Goal: Register for event/course

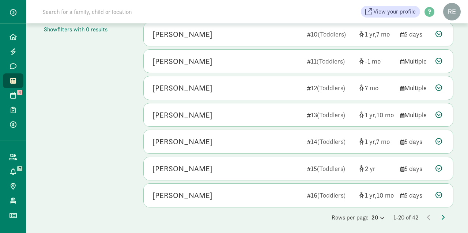
scroll to position [417, 0]
click at [378, 216] on icon at bounding box center [381, 218] width 6 height 5
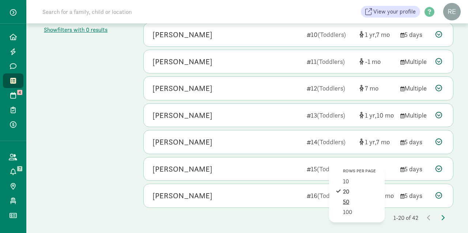
click at [347, 208] on div "50" at bounding box center [360, 212] width 35 height 9
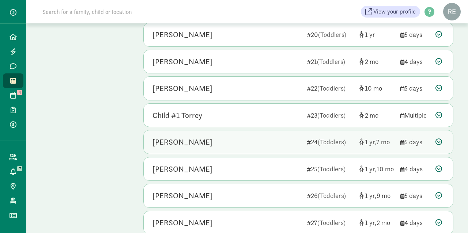
scroll to position [687, 0]
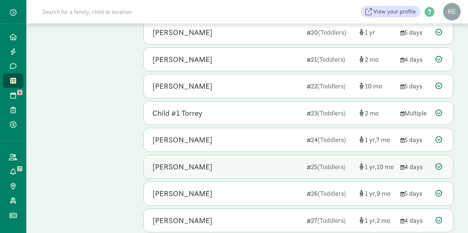
click at [438, 163] on icon at bounding box center [438, 166] width 7 height 7
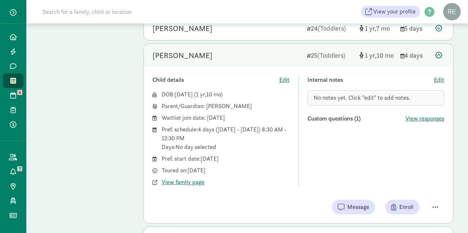
scroll to position [810, 0]
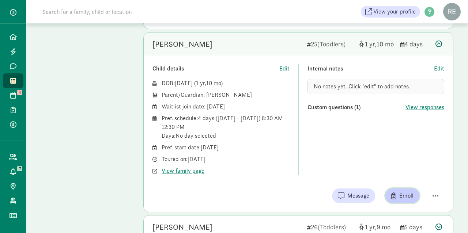
click at [396, 191] on span "Enroll" at bounding box center [402, 195] width 22 height 9
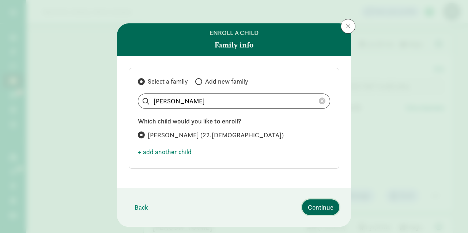
click at [323, 205] on span "Continue" at bounding box center [321, 207] width 26 height 10
select select "7"
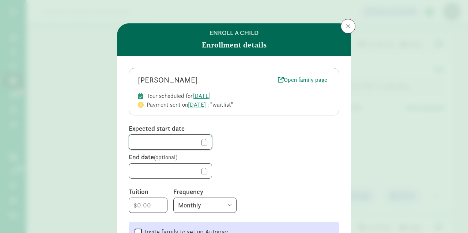
click at [201, 143] on input "text" at bounding box center [170, 142] width 83 height 15
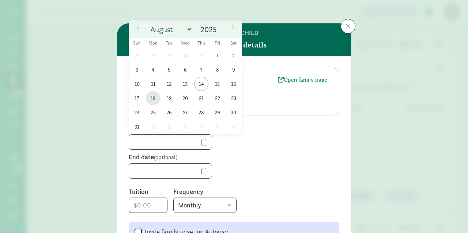
click at [152, 96] on span "18" at bounding box center [153, 98] width 14 height 14
type input "[DATE]"
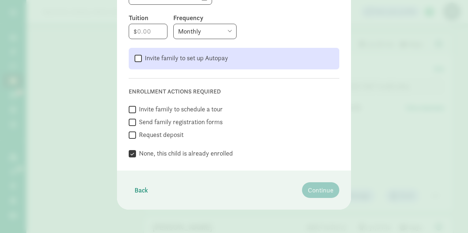
scroll to position [174, 0]
click at [133, 121] on input "Send family registration forms" at bounding box center [132, 123] width 7 height 10
checkbox input "true"
checkbox input "false"
click at [131, 134] on input "Request deposit" at bounding box center [132, 136] width 7 height 10
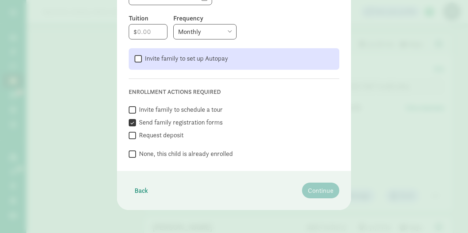
checkbox input "true"
click at [158, 31] on input "number" at bounding box center [148, 31] width 38 height 15
type input "868"
click at [315, 189] on span "Continue" at bounding box center [321, 191] width 26 height 10
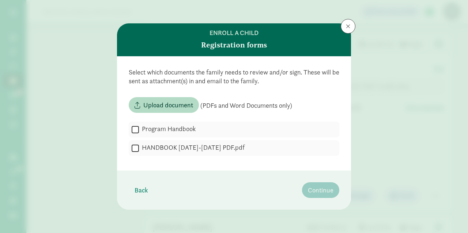
scroll to position [0, 0]
click at [136, 146] on input "HANDBOOK [DATE]-[DATE] PDF.pdf" at bounding box center [134, 148] width 7 height 10
checkbox input "true"
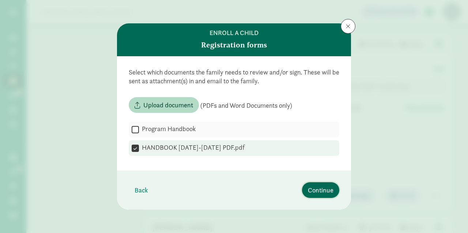
click at [324, 191] on span "Continue" at bounding box center [321, 190] width 26 height 10
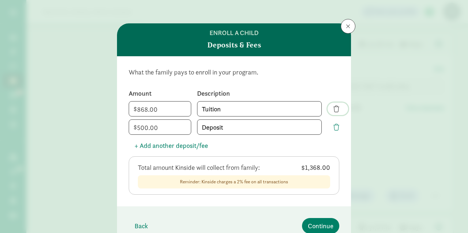
click at [337, 108] on span "button" at bounding box center [336, 109] width 6 height 7
type input "500"
type input "Deposit"
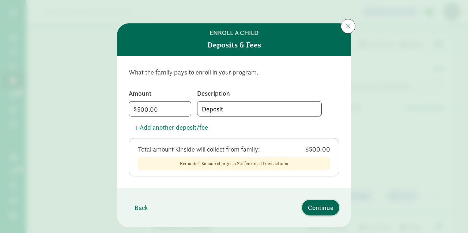
click at [322, 208] on span "Continue" at bounding box center [321, 208] width 26 height 10
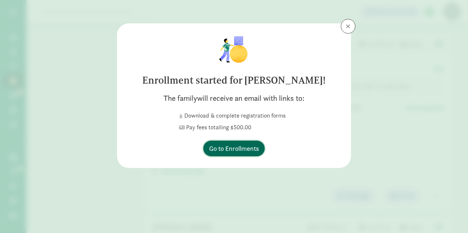
click at [232, 146] on span "Go to Enrollments" at bounding box center [234, 149] width 50 height 10
